Goal: Navigation & Orientation: Find specific page/section

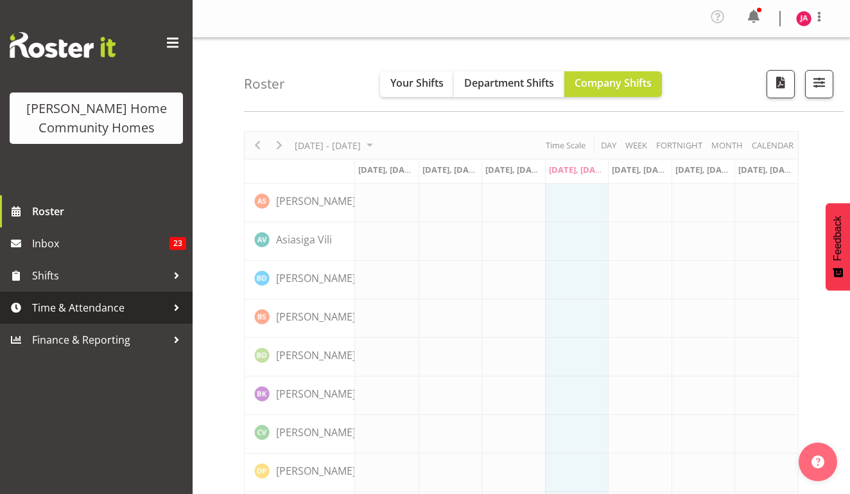
click at [96, 308] on span "Time & Attendance" at bounding box center [99, 307] width 135 height 19
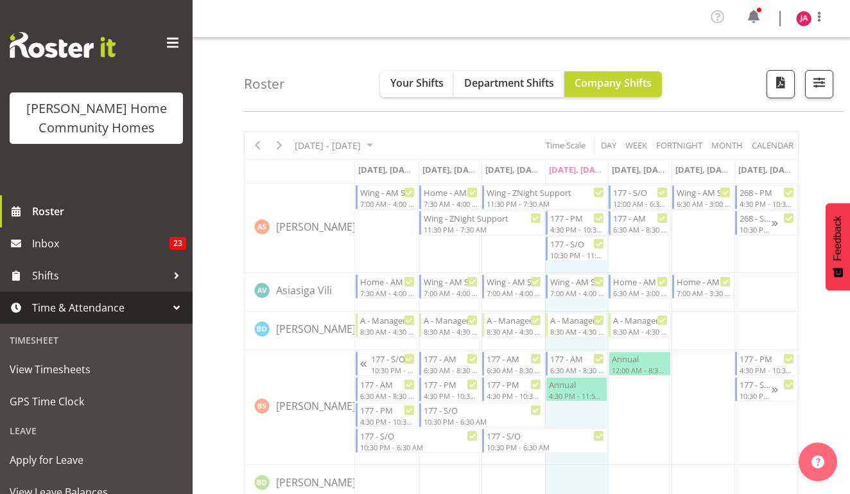
scroll to position [204, 0]
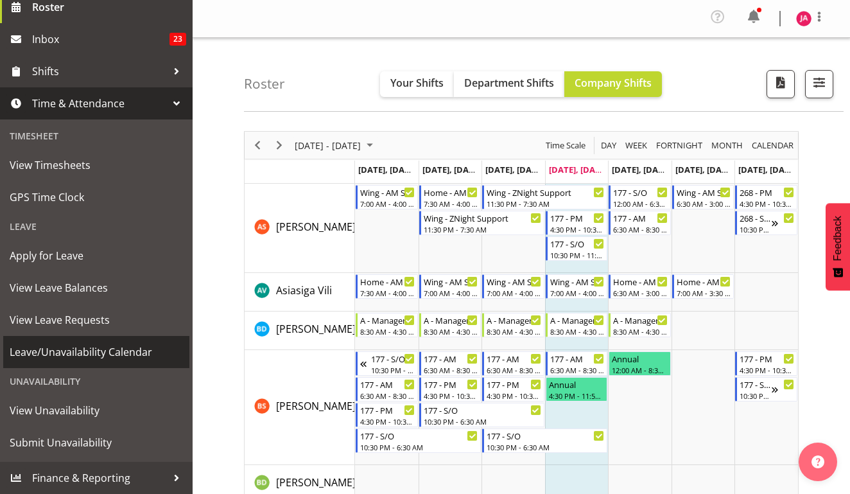
click at [107, 350] on span "Leave/Unavailability Calendar" at bounding box center [96, 351] width 173 height 19
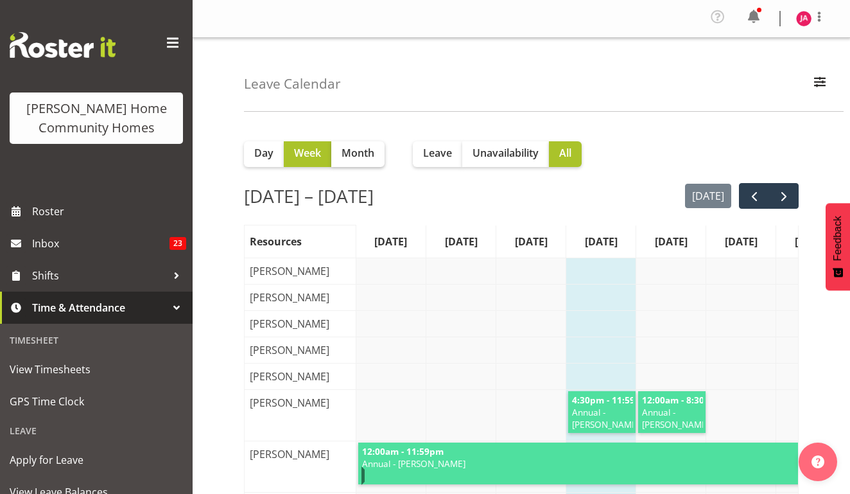
click at [362, 150] on span "Month" at bounding box center [358, 152] width 33 height 15
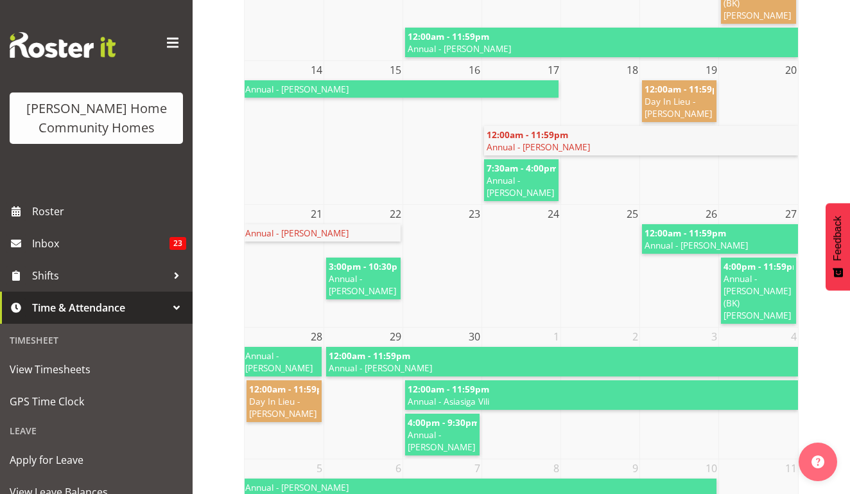
scroll to position [526, 0]
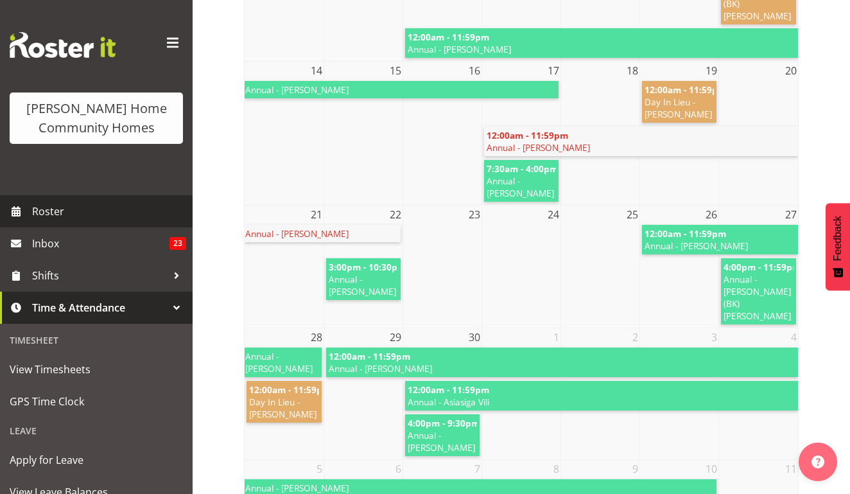
click at [114, 215] on span "Roster" at bounding box center [109, 211] width 154 height 19
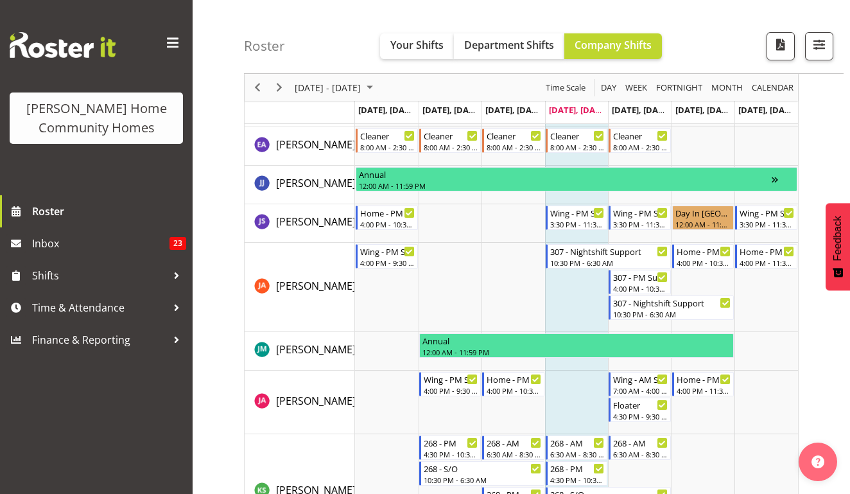
scroll to position [738, 0]
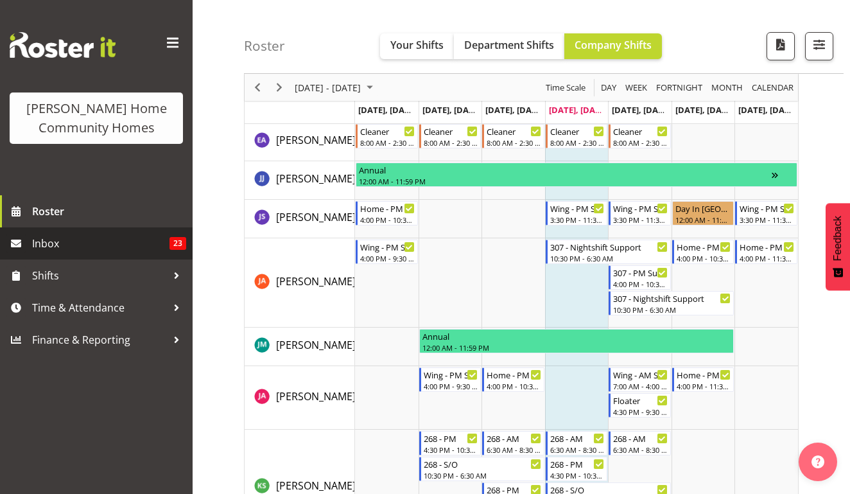
click at [117, 246] on span "Inbox" at bounding box center [100, 243] width 137 height 19
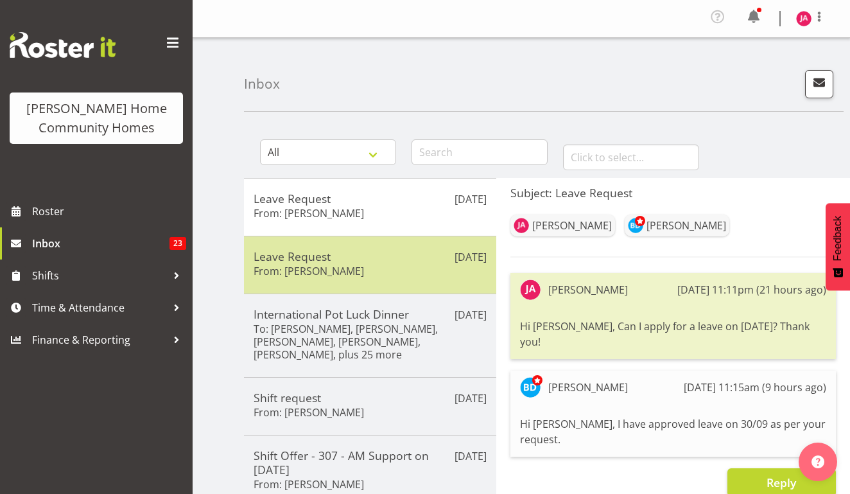
click at [350, 243] on div "Aug 14th Leave Request From: Barbara Dunlop" at bounding box center [370, 265] width 252 height 58
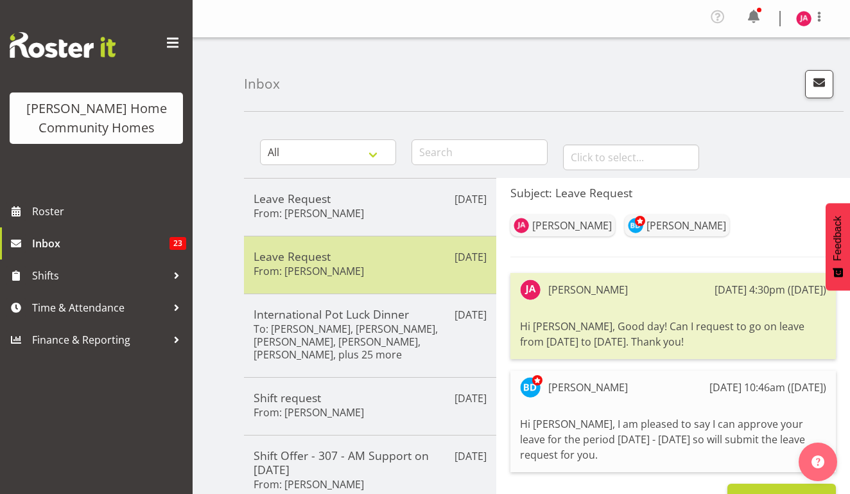
click at [338, 252] on h5 "Leave Request" at bounding box center [370, 256] width 233 height 14
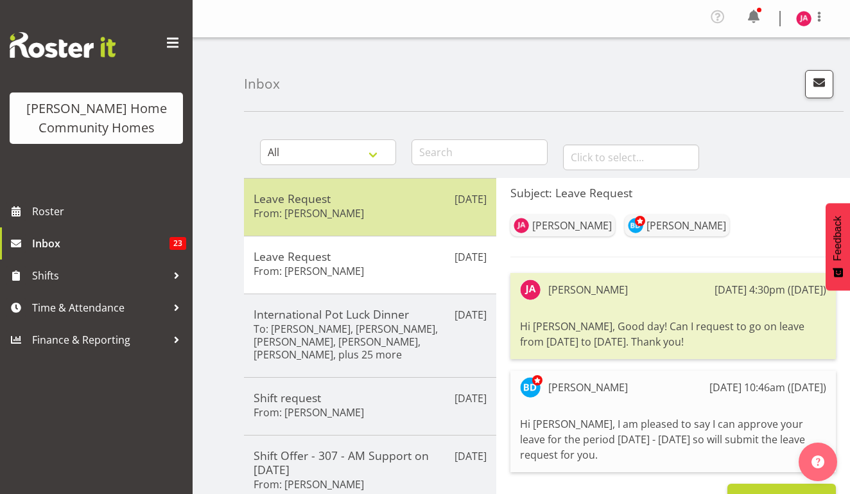
click at [350, 204] on h5 "Leave Request" at bounding box center [370, 198] width 233 height 14
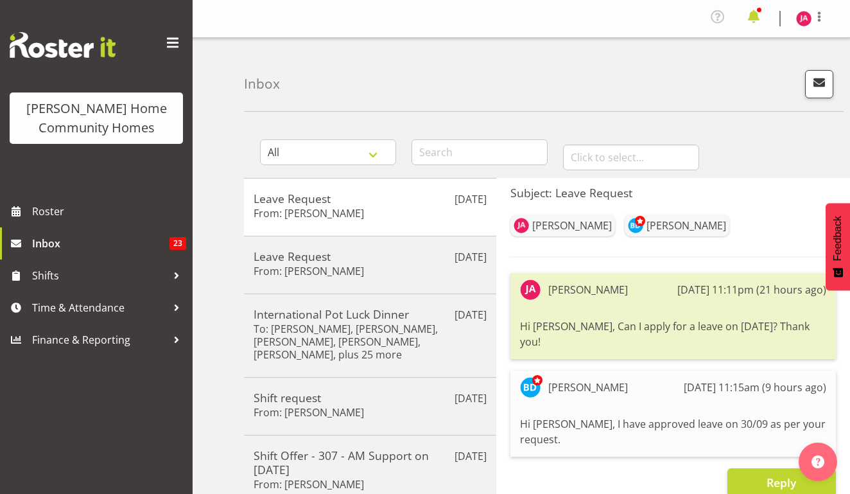
click at [759, 21] on span at bounding box center [753, 16] width 21 height 21
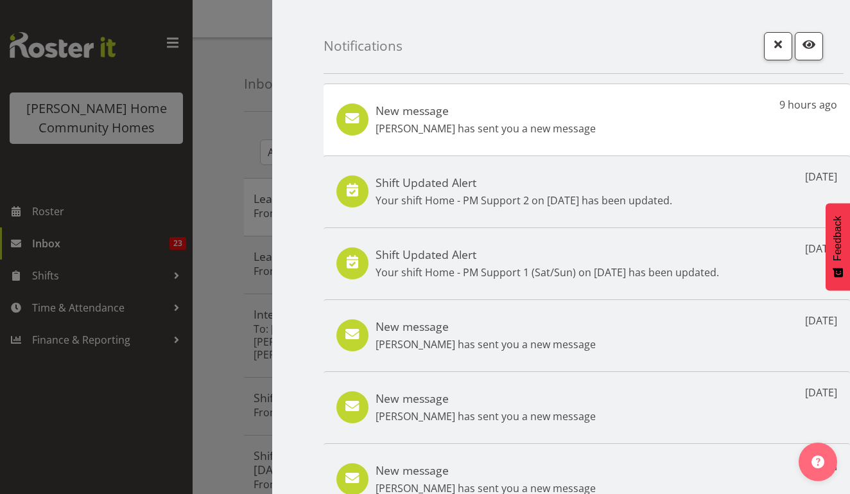
click at [55, 304] on div at bounding box center [425, 247] width 850 height 494
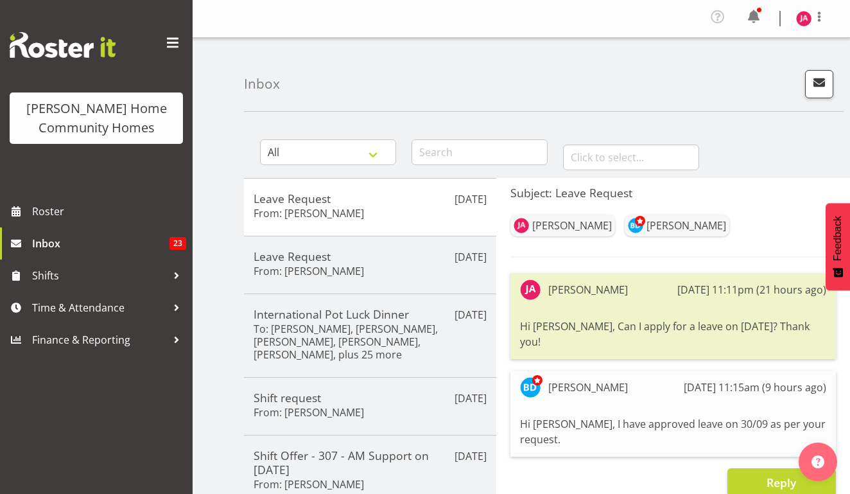
click at [55, 304] on div at bounding box center [425, 247] width 850 height 494
click at [55, 304] on span "Time & Attendance" at bounding box center [99, 307] width 135 height 19
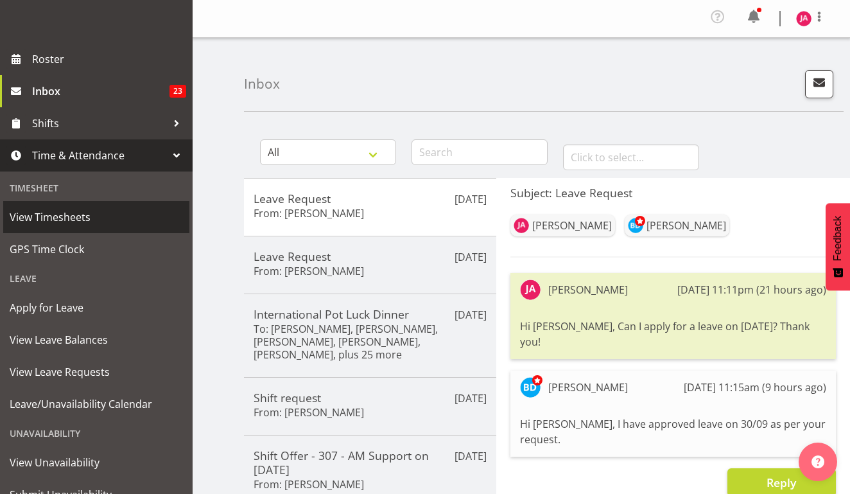
scroll to position [203, 0]
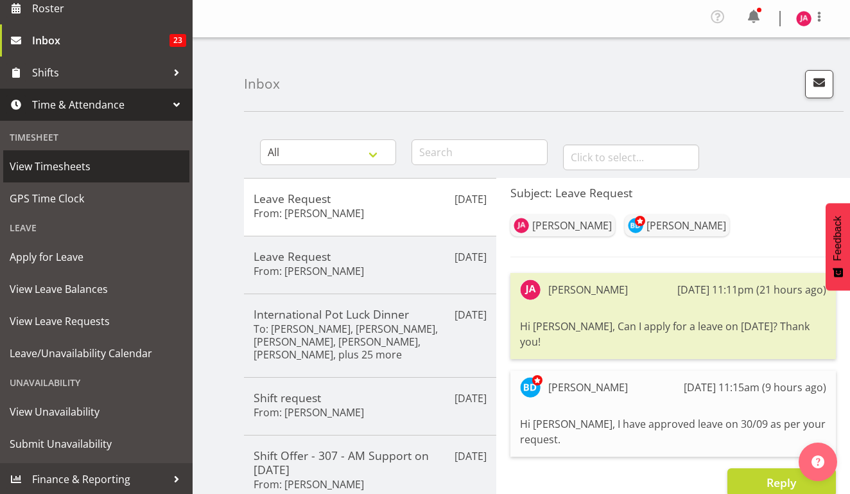
click at [114, 172] on span "View Timesheets" at bounding box center [96, 166] width 173 height 19
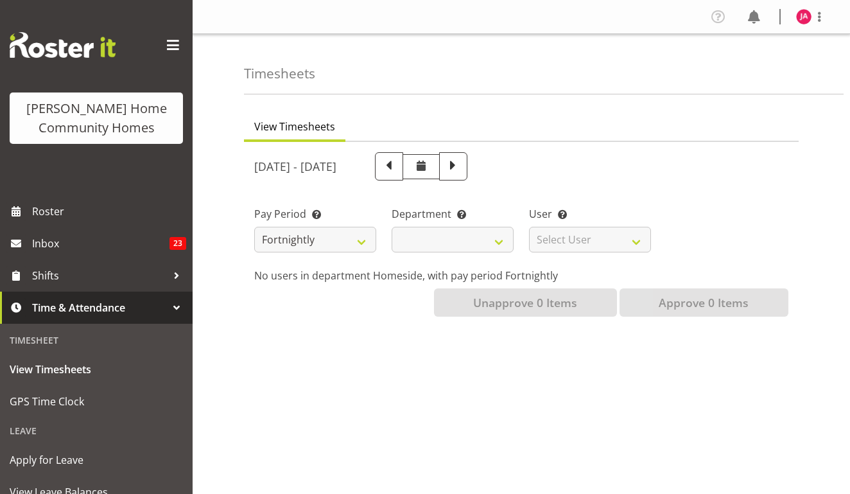
select select
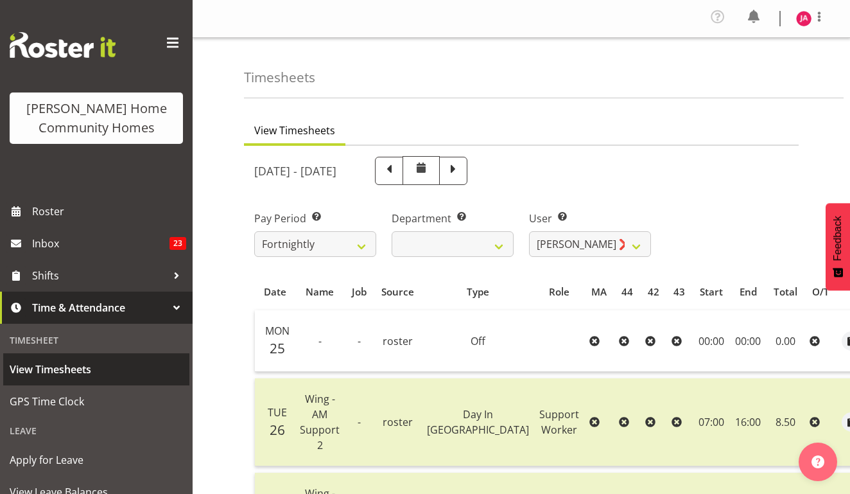
click at [97, 370] on span "View Timesheets" at bounding box center [96, 369] width 173 height 19
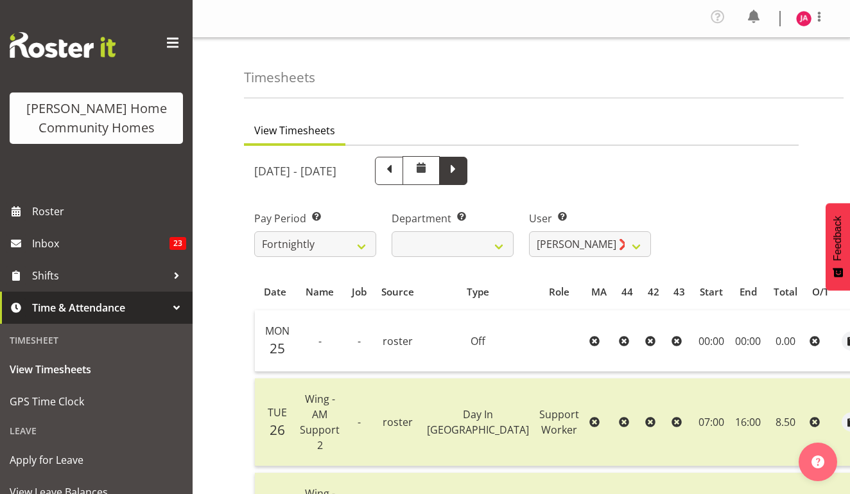
click at [462, 173] on span at bounding box center [453, 169] width 17 height 17
select select
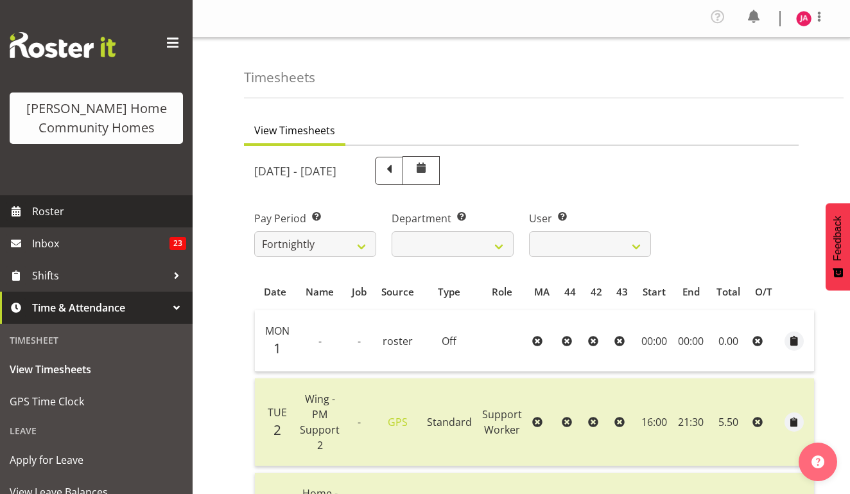
click at [76, 210] on span "Roster" at bounding box center [109, 211] width 154 height 19
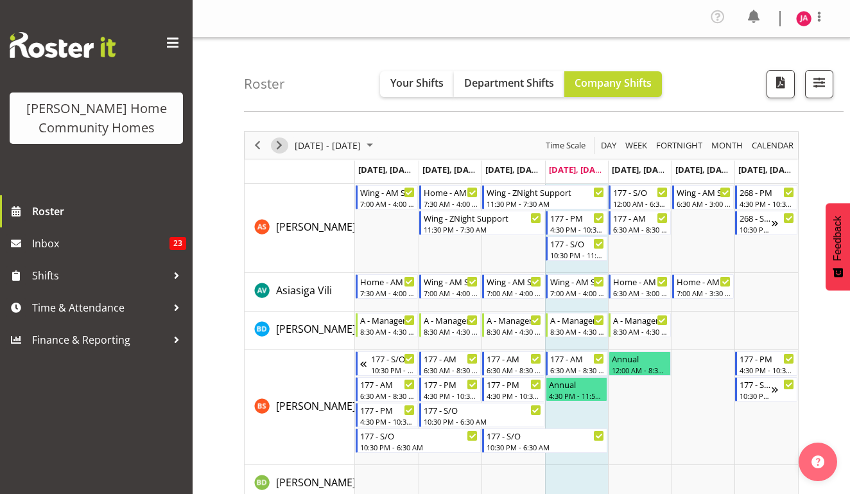
click at [286, 146] on span "Next" at bounding box center [279, 145] width 15 height 16
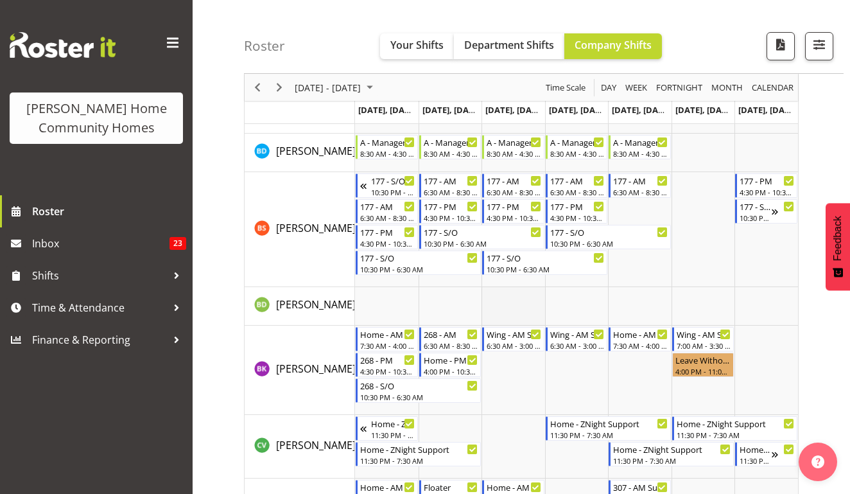
scroll to position [175, 0]
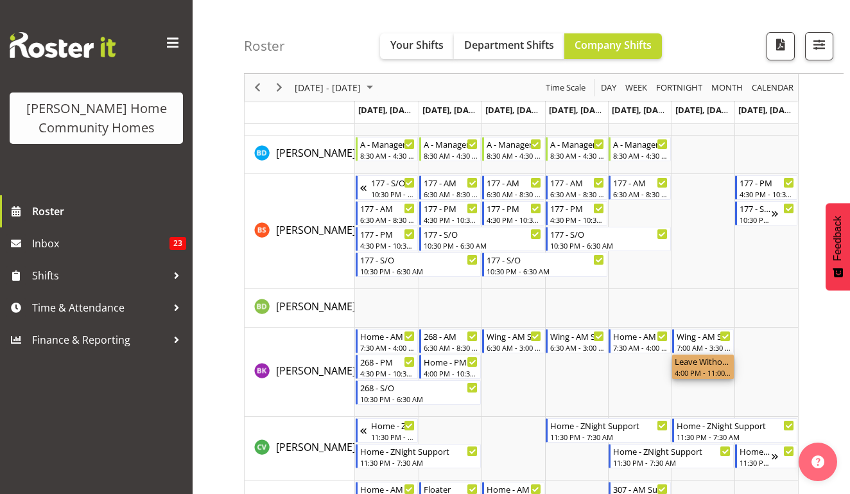
click at [718, 361] on div "Leave Without Pay" at bounding box center [703, 360] width 57 height 13
click at [630, 385] on td "Timeline Week of September 11, 2025" at bounding box center [640, 371] width 64 height 89
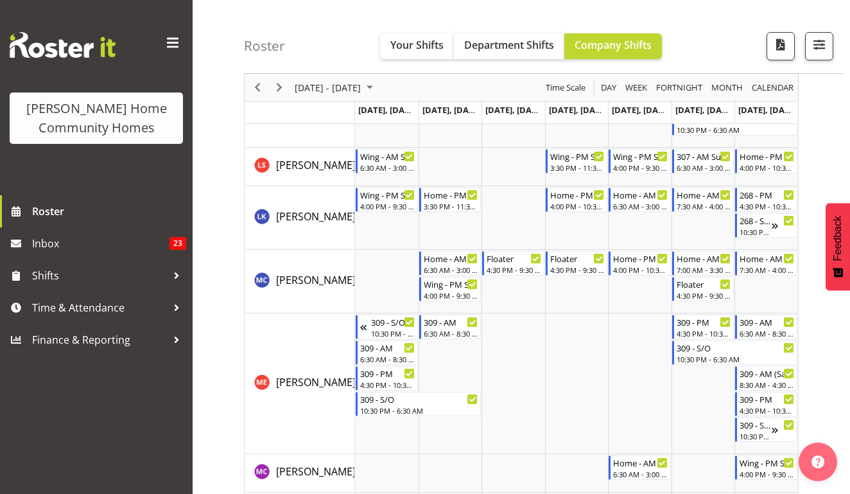
scroll to position [1460, 0]
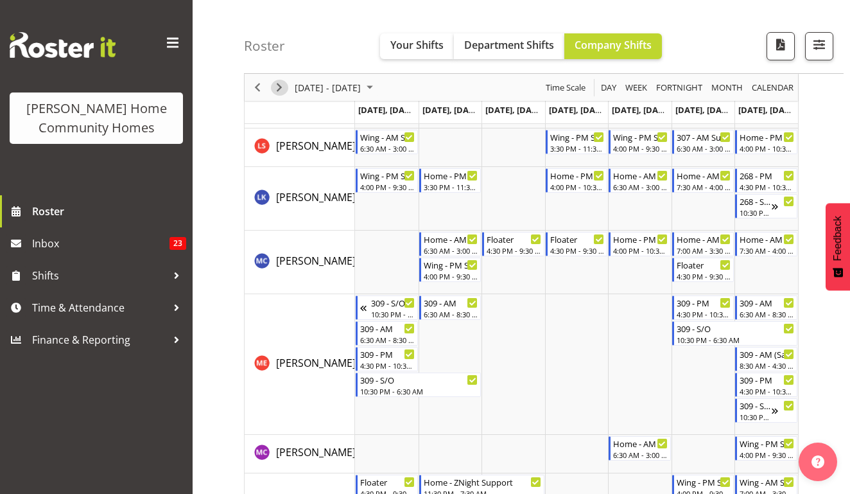
click at [280, 89] on span "Next" at bounding box center [279, 88] width 15 height 16
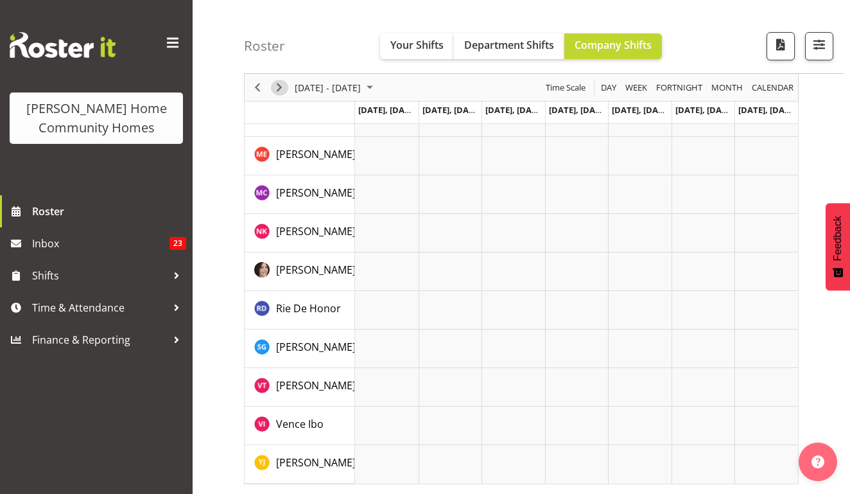
scroll to position [141, 0]
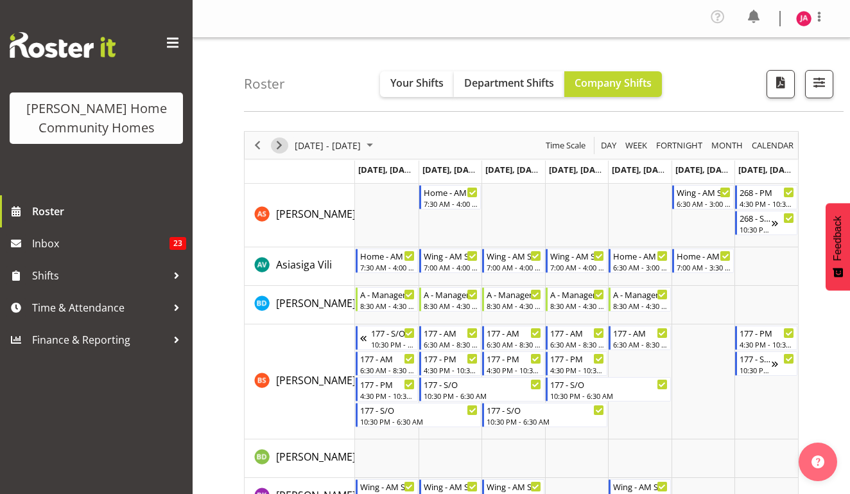
click at [278, 146] on span "Next" at bounding box center [279, 145] width 15 height 16
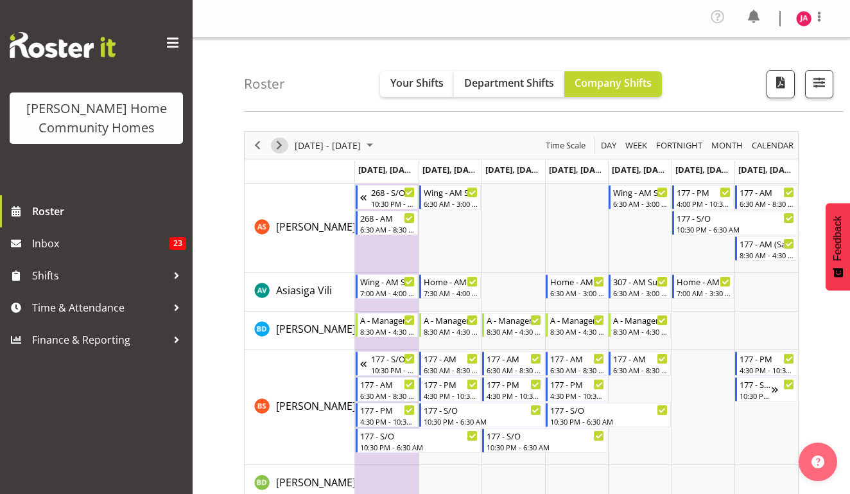
click at [279, 148] on span "Next" at bounding box center [279, 145] width 15 height 16
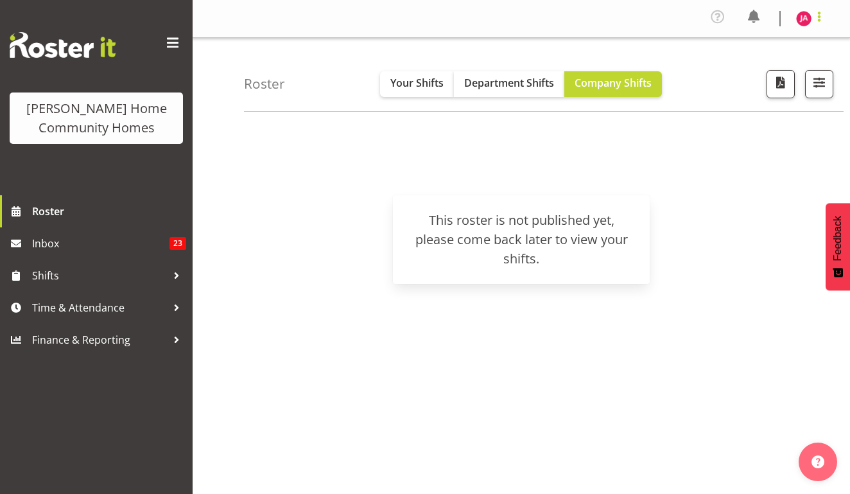
click at [815, 22] on span at bounding box center [819, 16] width 15 height 15
click at [768, 72] on link "Log Out" at bounding box center [765, 70] width 123 height 23
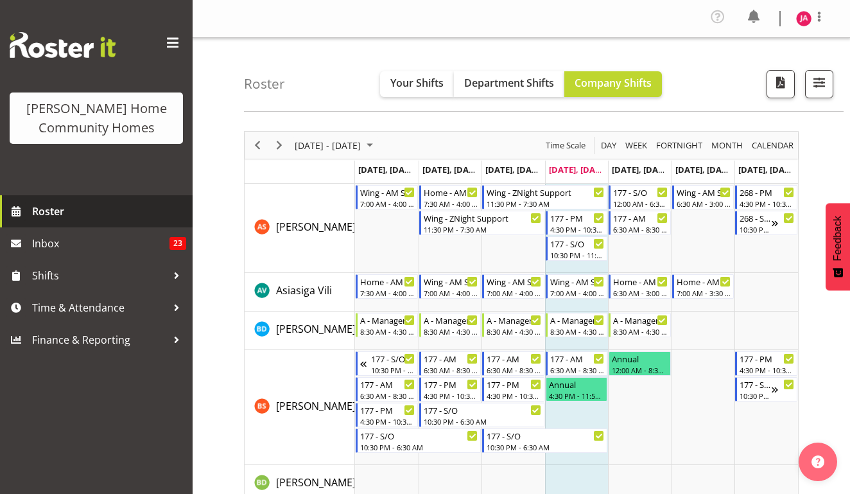
click at [67, 209] on span "Roster" at bounding box center [109, 211] width 154 height 19
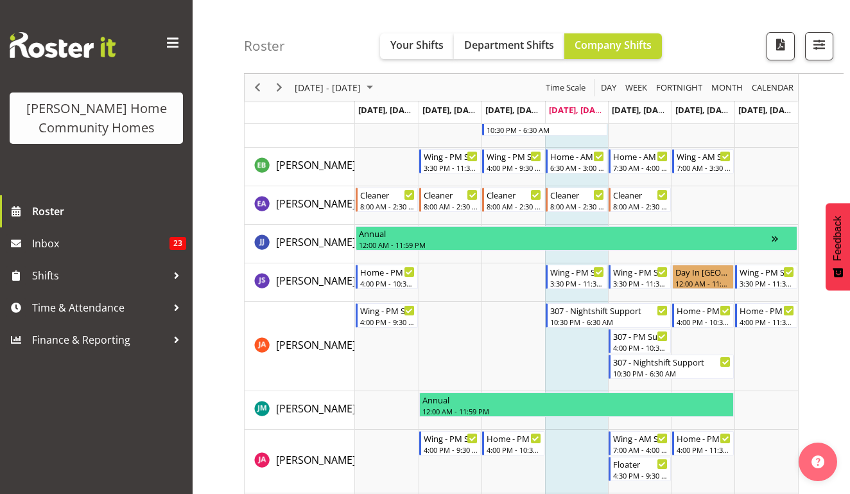
scroll to position [675, 0]
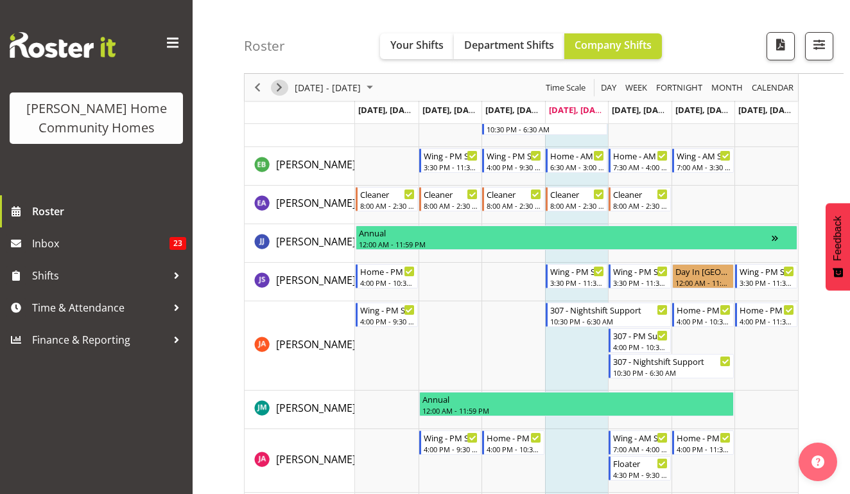
click at [279, 87] on span "Next" at bounding box center [279, 88] width 15 height 16
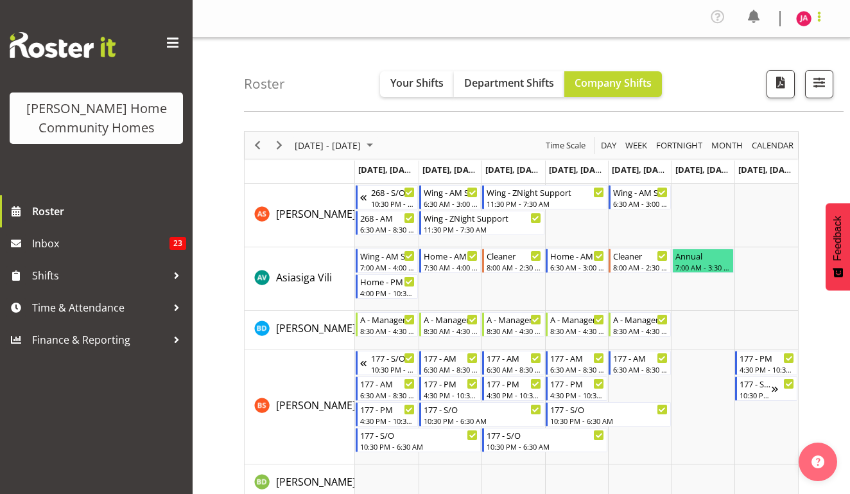
click at [821, 21] on span at bounding box center [819, 16] width 15 height 15
click at [773, 66] on link "Log Out" at bounding box center [765, 70] width 123 height 23
